Goal: Go to known website: Go to known website

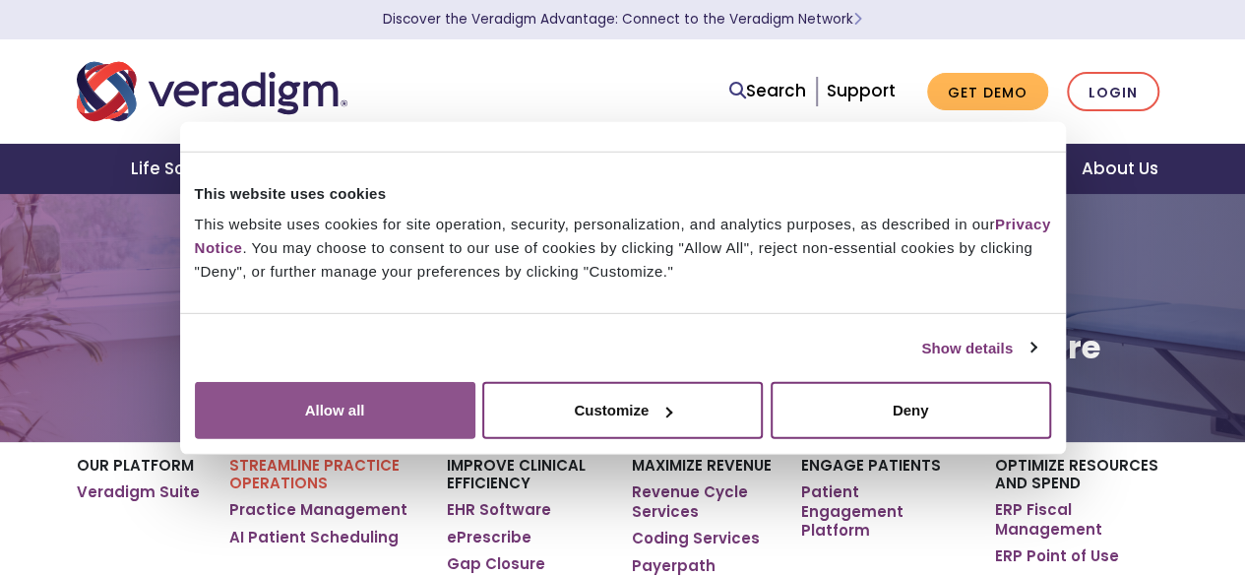
drag, startPoint x: 0, startPoint y: 0, endPoint x: 1106, endPoint y: 391, distance: 1173.4
click at [475, 391] on button "Allow all" at bounding box center [335, 410] width 281 height 57
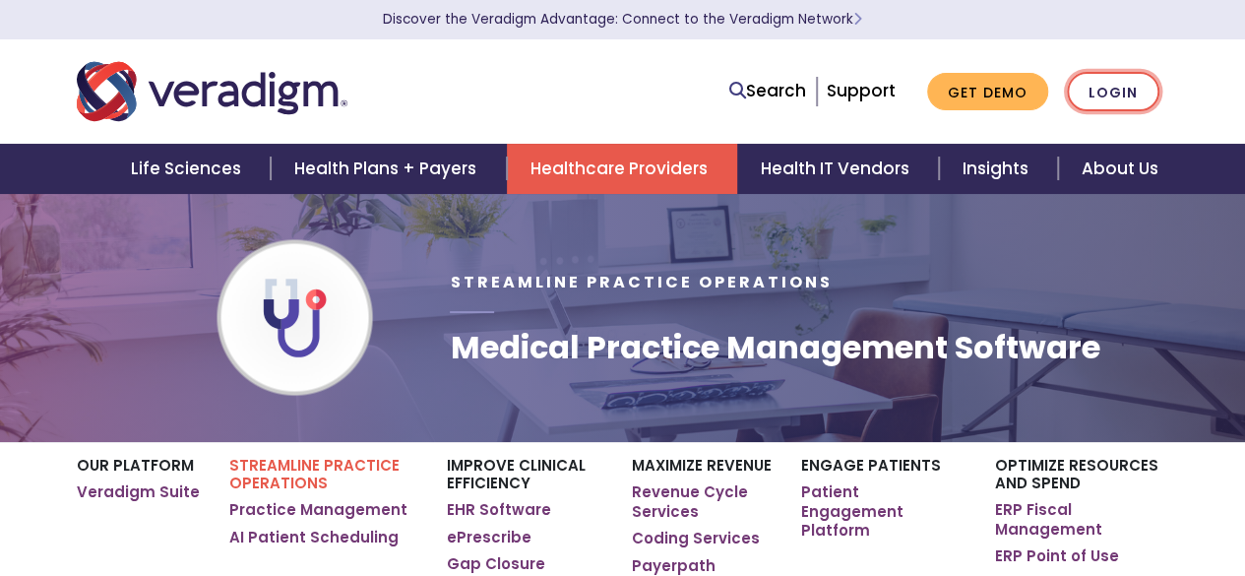
click at [1116, 95] on link "Login" at bounding box center [1113, 92] width 93 height 40
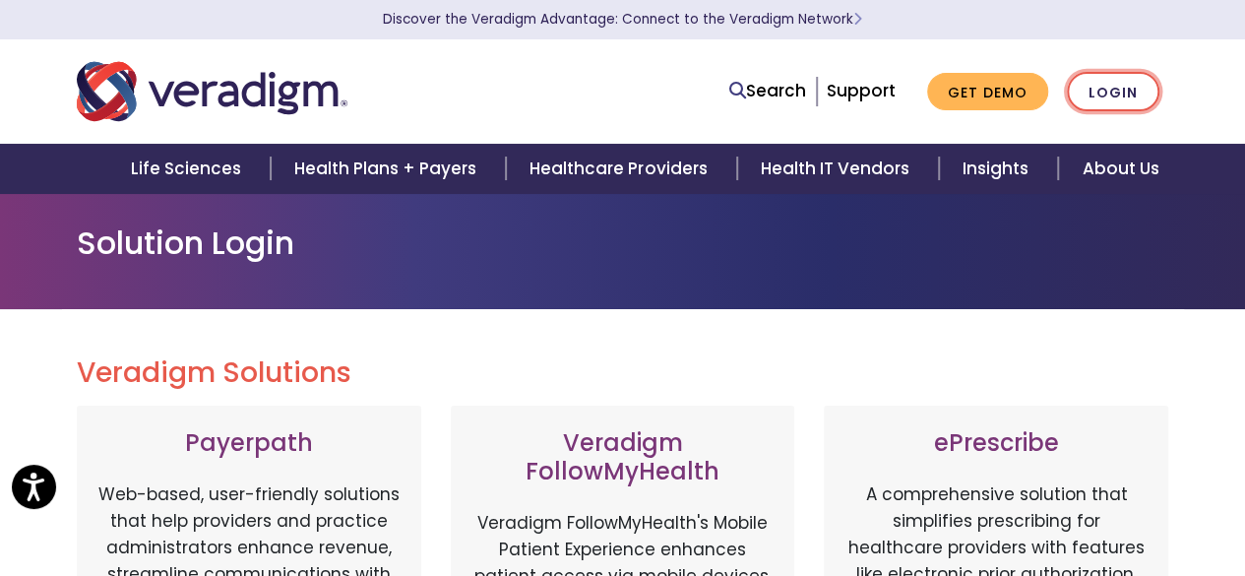
click at [1114, 87] on link "Login" at bounding box center [1113, 92] width 93 height 40
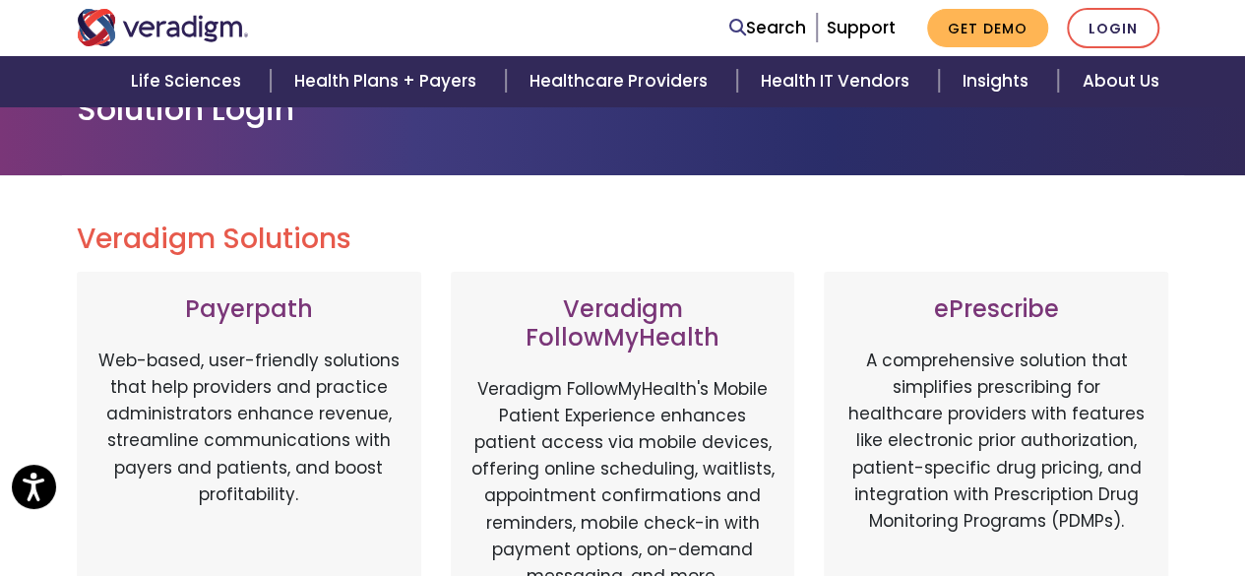
scroll to position [138, 0]
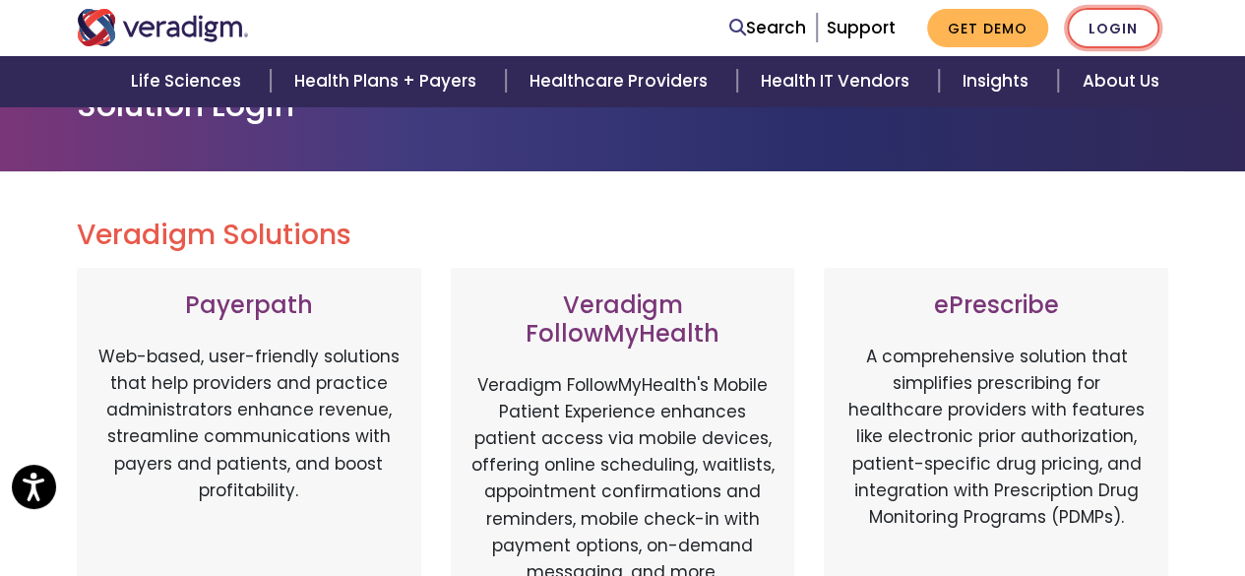
click at [1127, 18] on link "Login" at bounding box center [1113, 28] width 93 height 40
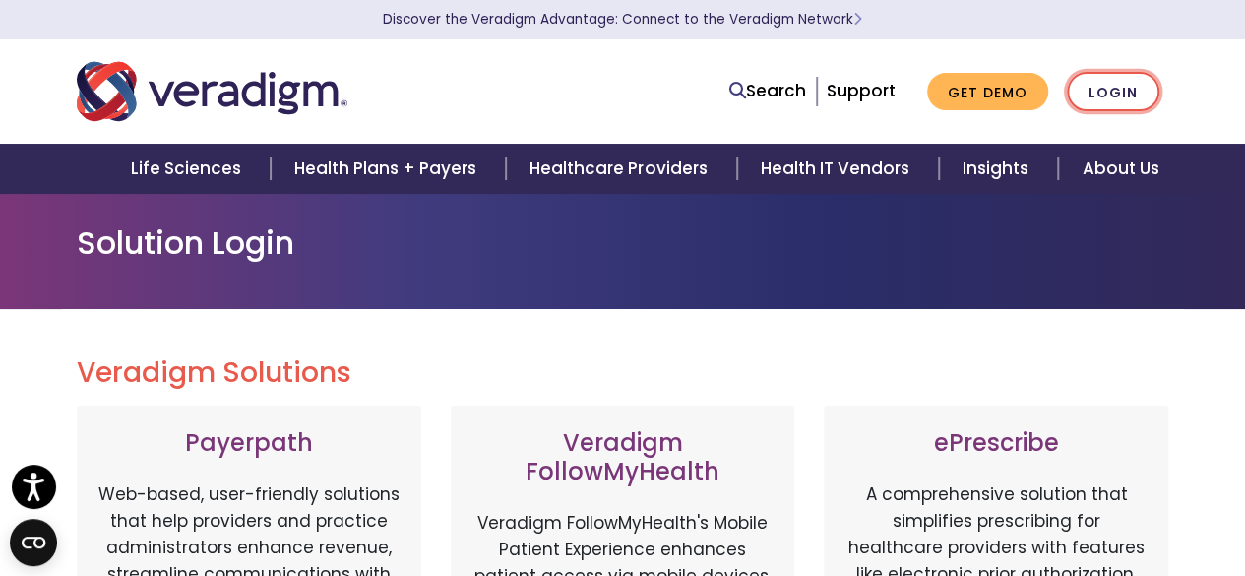
click at [1129, 90] on link "Login" at bounding box center [1113, 92] width 93 height 40
click at [1140, 94] on link "Login" at bounding box center [1113, 92] width 93 height 40
click at [1209, 91] on nav "Search Support Get Demo Login" at bounding box center [622, 91] width 1245 height 104
click at [1127, 101] on link "Login" at bounding box center [1113, 92] width 93 height 40
click at [522, 90] on div at bounding box center [296, 91] width 468 height 65
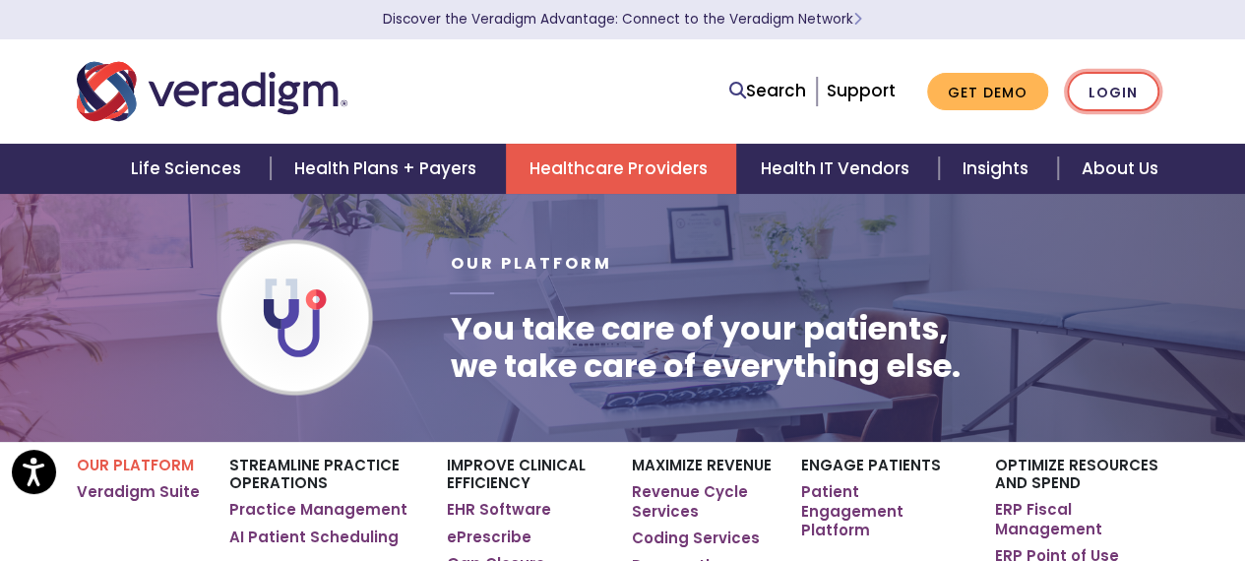
click at [1128, 93] on link "Login" at bounding box center [1113, 92] width 93 height 40
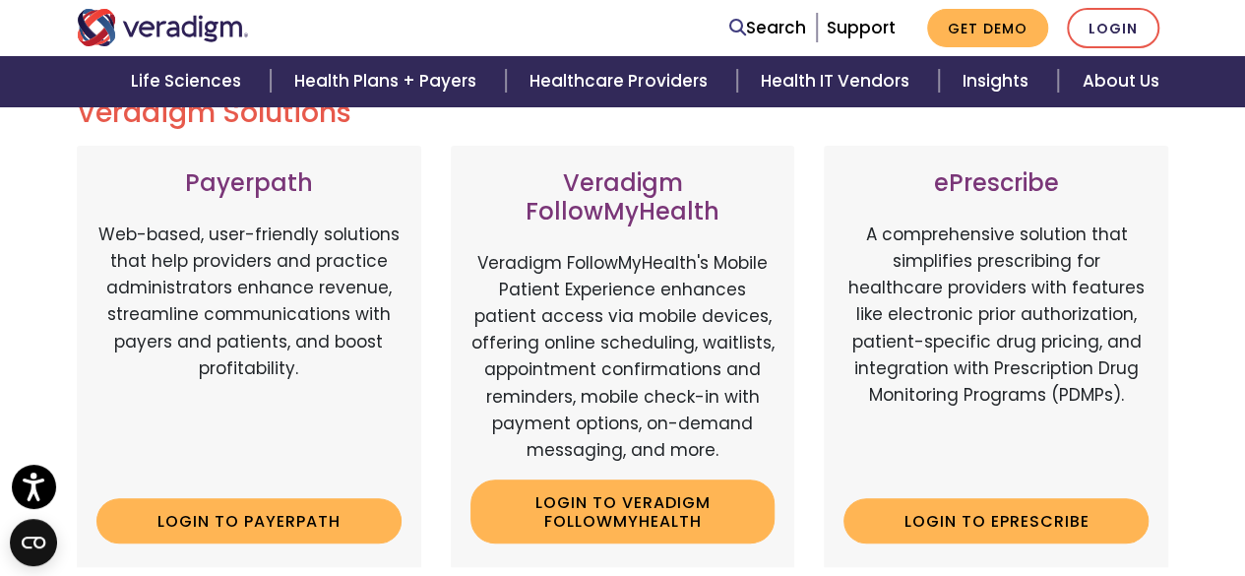
scroll to position [345, 0]
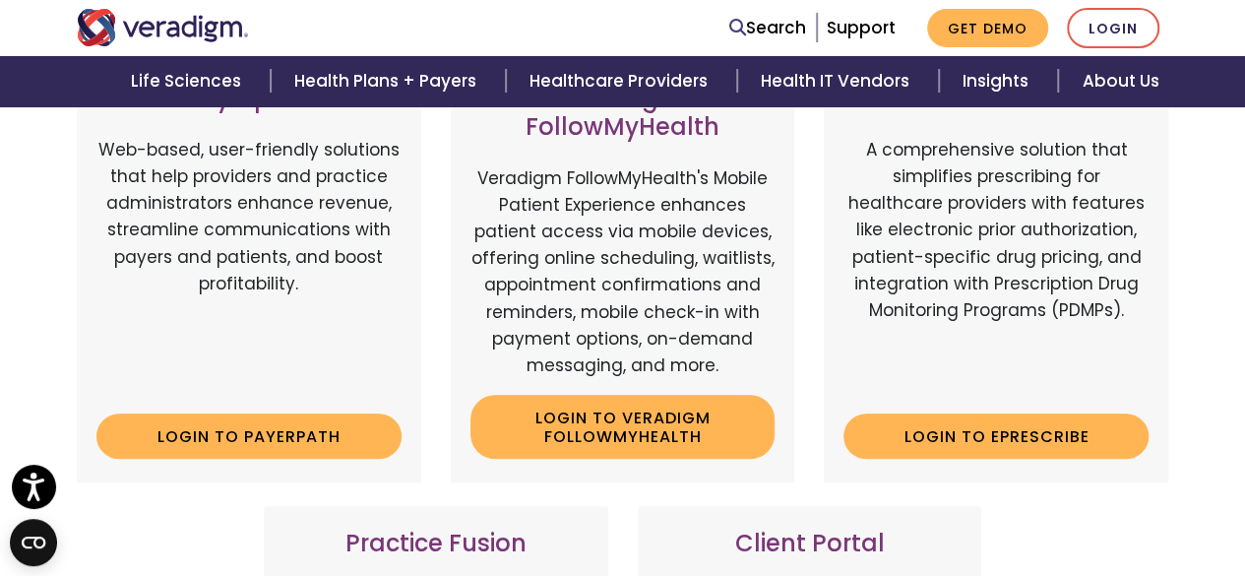
click at [1112, 338] on p "A comprehensive solution that simplifies prescribing for healthcare providers w…" at bounding box center [996, 267] width 305 height 261
click at [1035, 429] on link "Login to ePrescribe" at bounding box center [996, 435] width 305 height 45
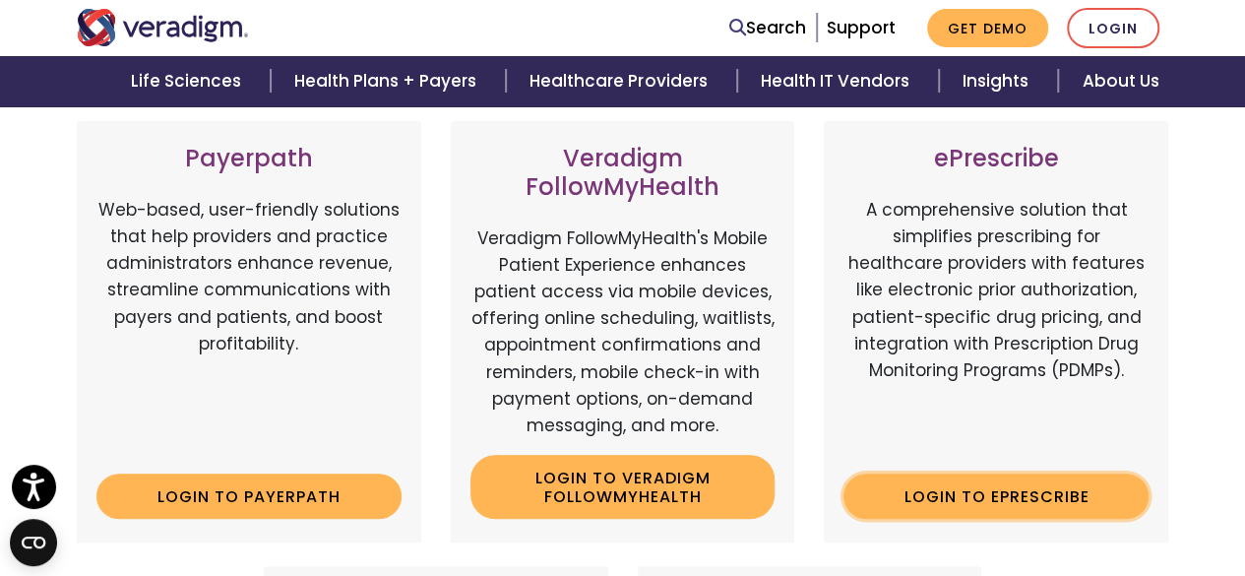
scroll to position [271, 0]
